Goal: Task Accomplishment & Management: Manage account settings

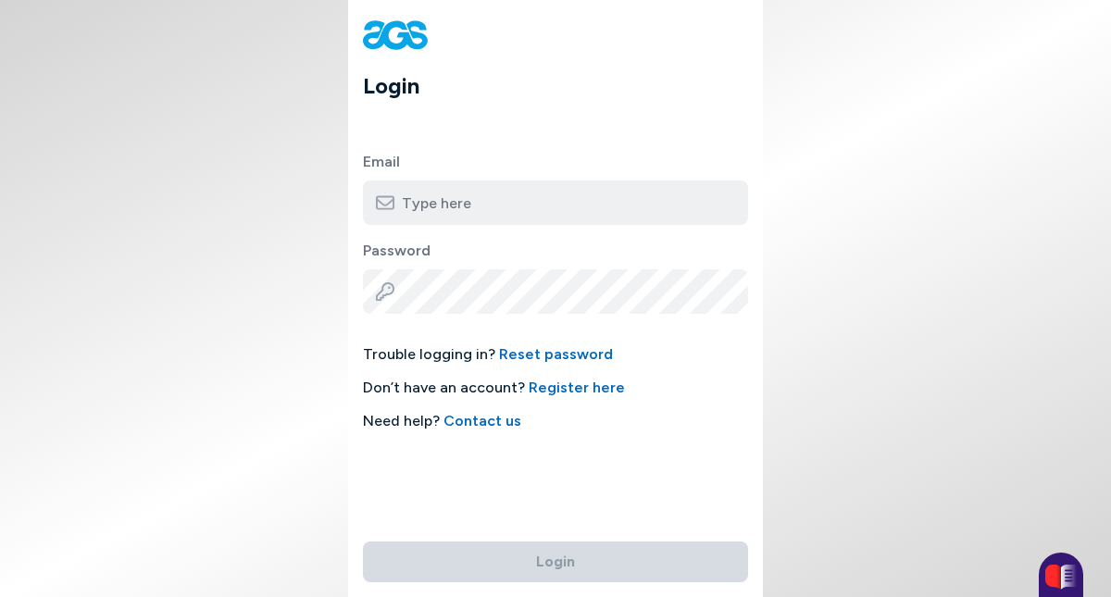
type input "[EMAIL_ADDRESS][DOMAIN_NAME]"
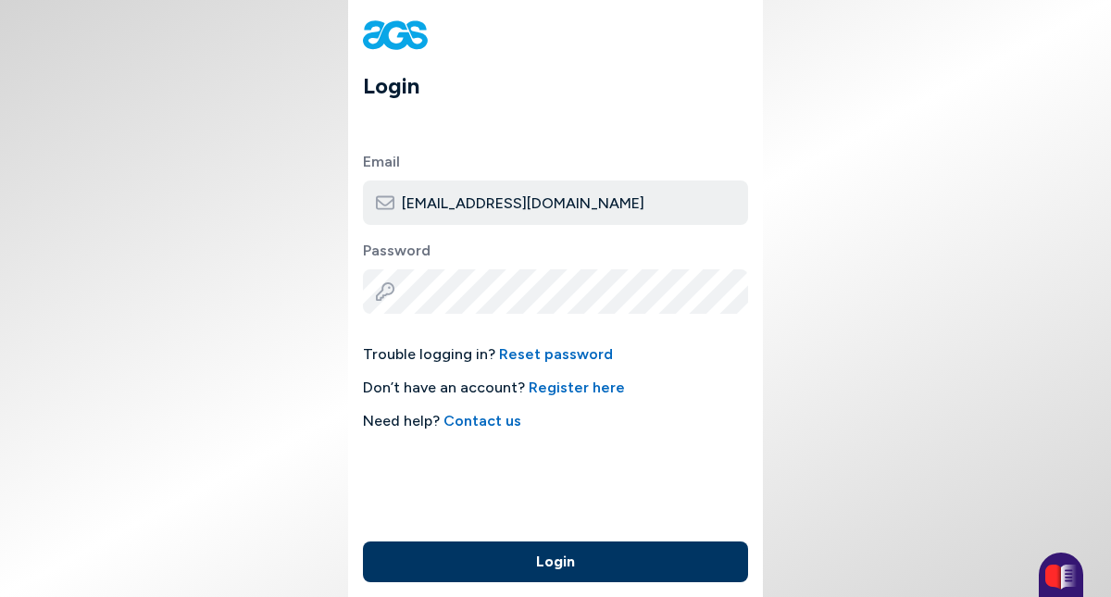
click at [516, 559] on button "Login" at bounding box center [555, 562] width 385 height 41
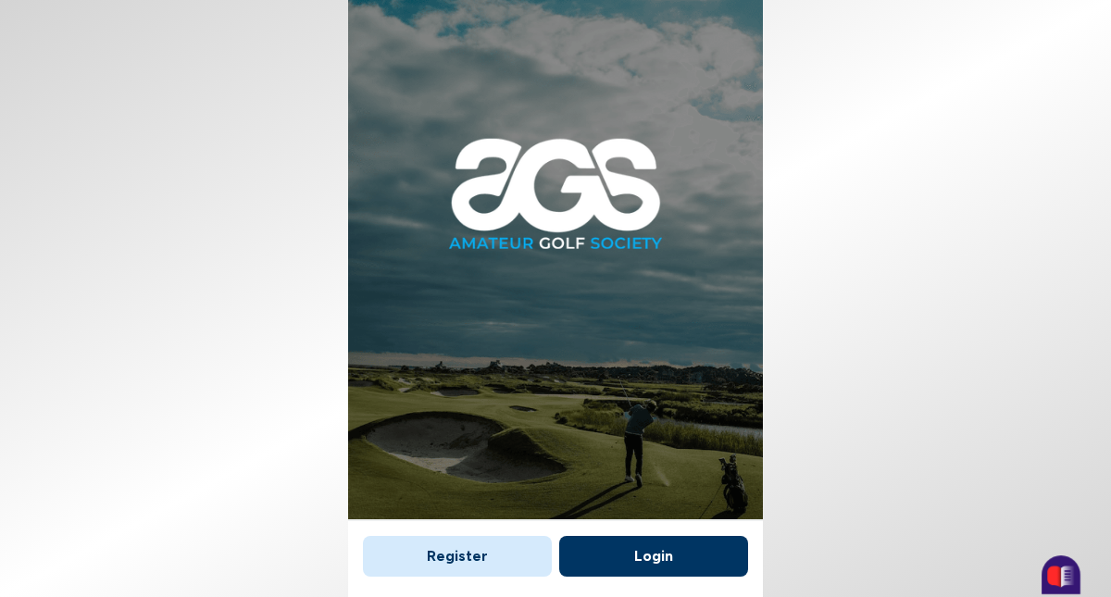
scroll to position [11, 0]
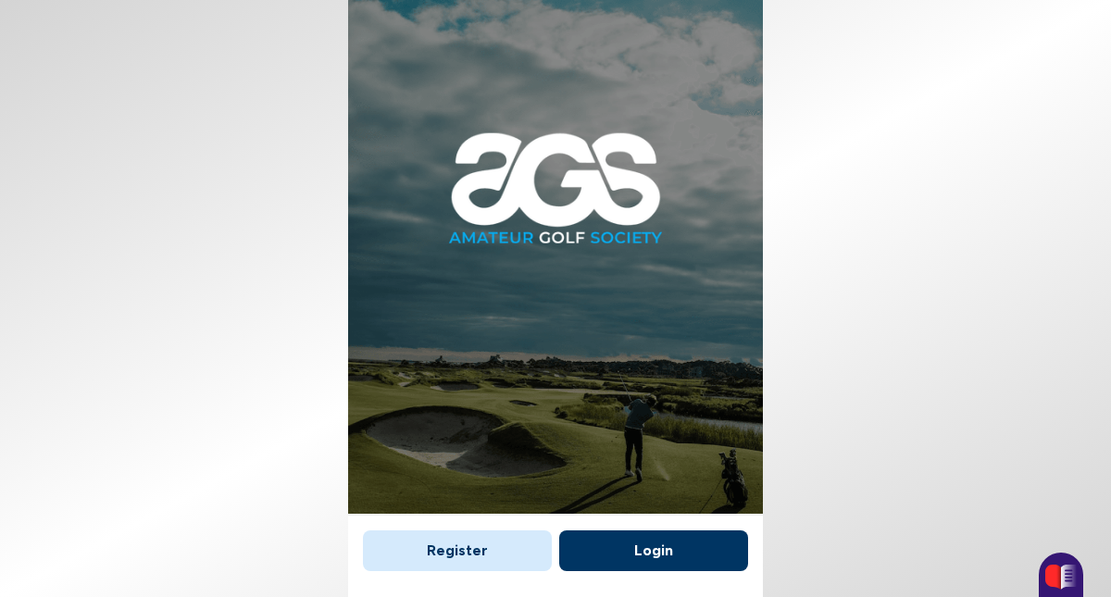
click at [639, 546] on button "Login" at bounding box center [653, 551] width 189 height 41
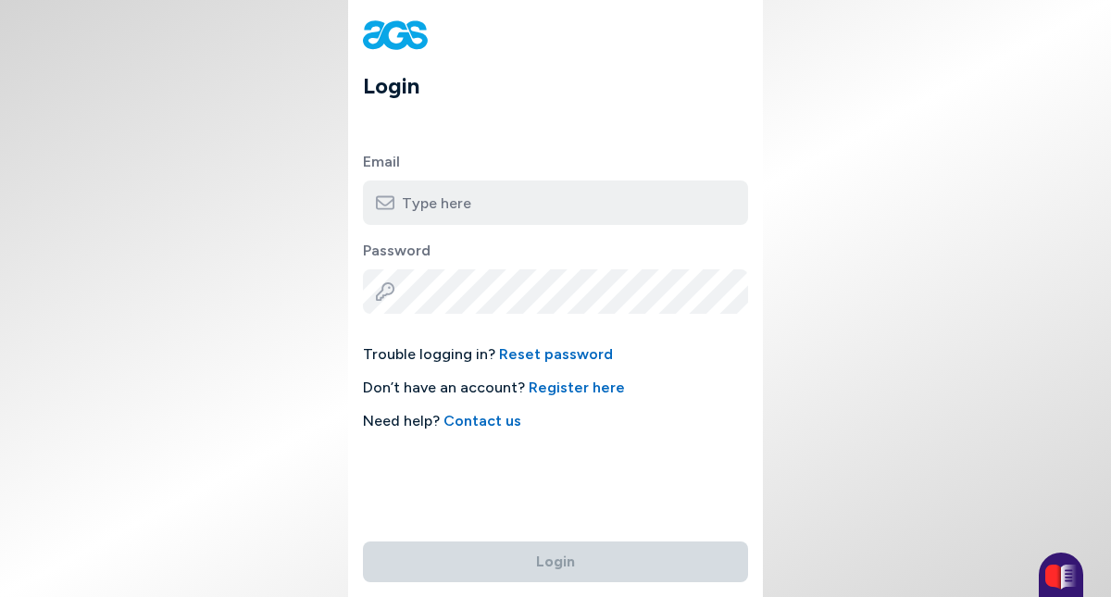
type input "[EMAIL_ADDRESS][DOMAIN_NAME]"
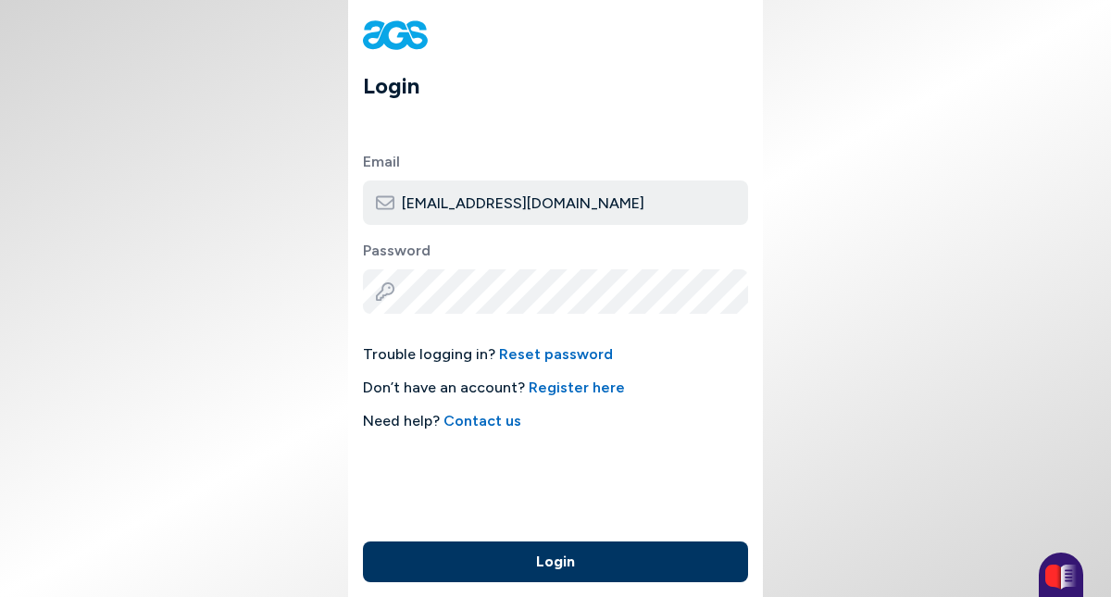
click at [608, 561] on button "Login" at bounding box center [555, 562] width 385 height 41
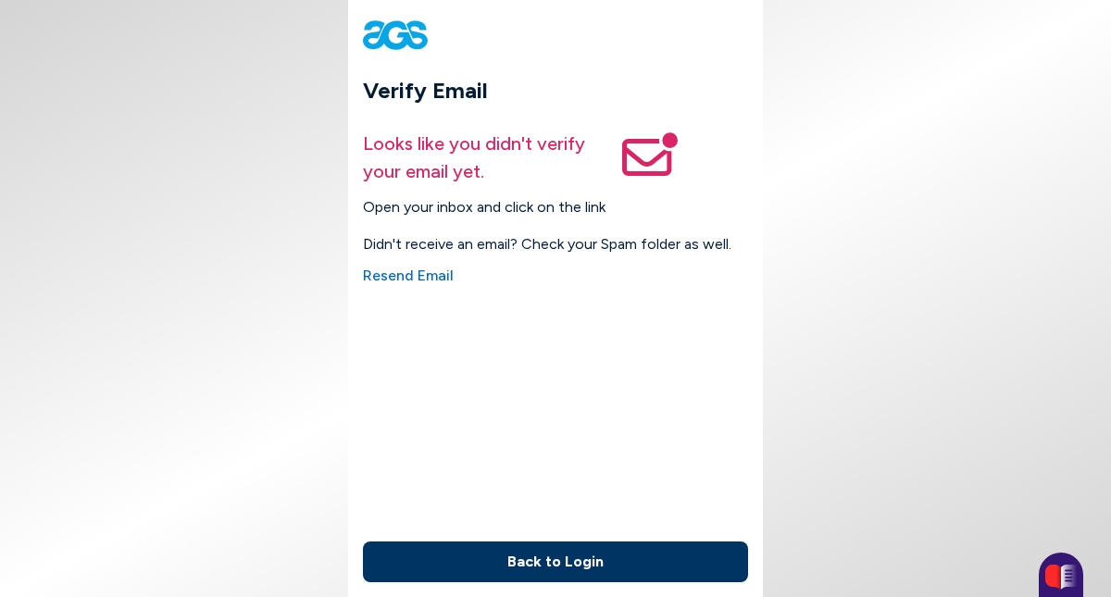
click at [542, 554] on button "Back to Login" at bounding box center [555, 562] width 385 height 41
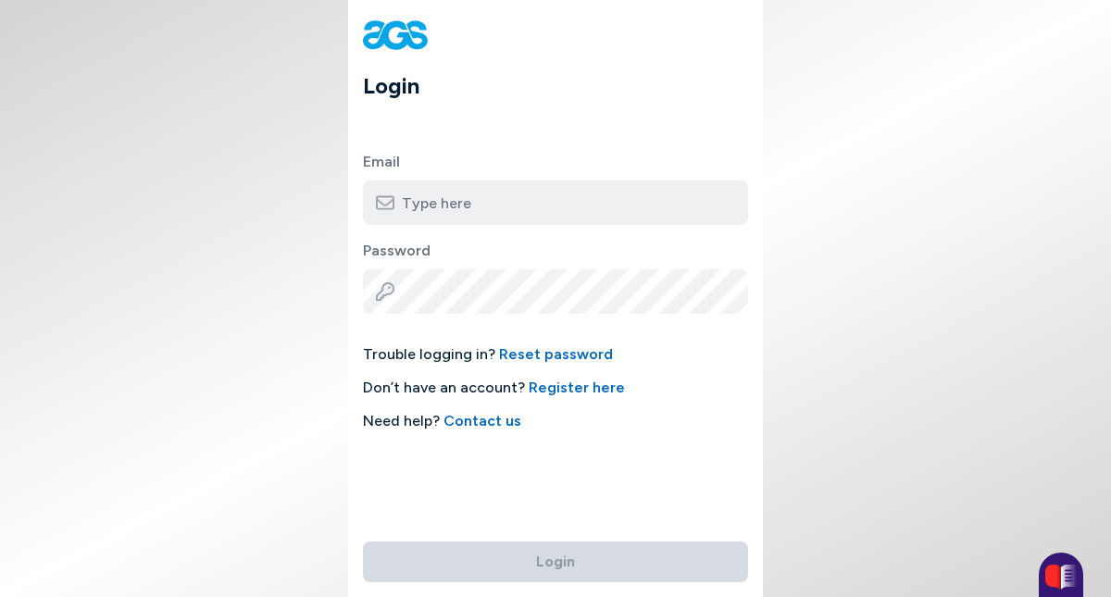
type input "[EMAIL_ADDRESS][DOMAIN_NAME]"
